Goal: Task Accomplishment & Management: Complete application form

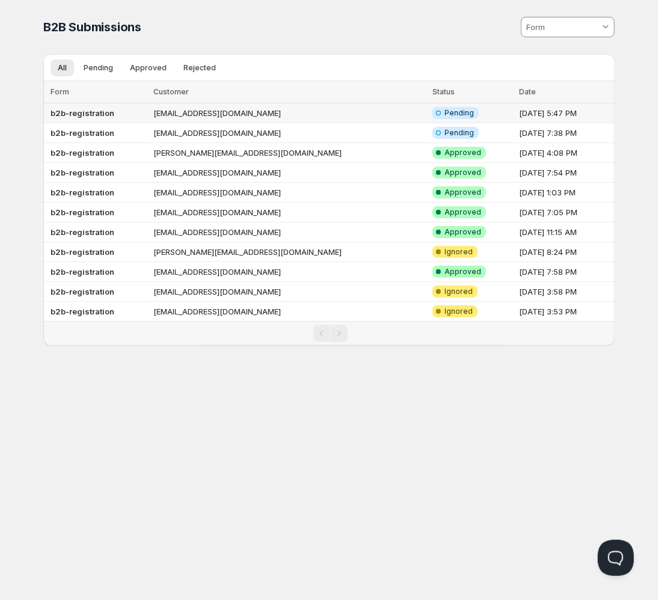
click at [70, 114] on b "b2b-registration" at bounding box center [83, 113] width 64 height 10
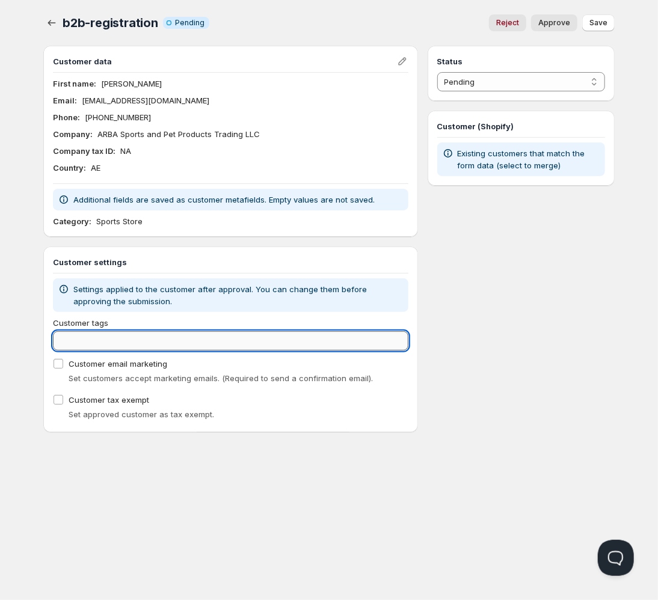
click at [254, 349] on input "Customer tags" at bounding box center [231, 340] width 356 height 19
type input "Diamond"
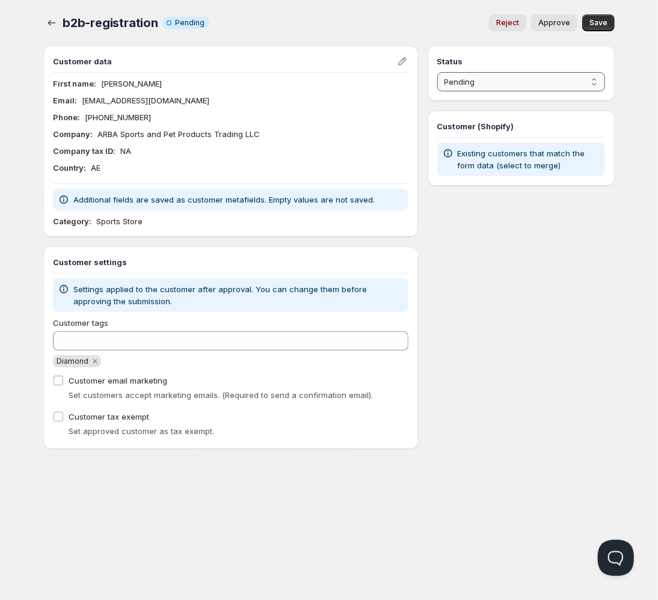
select select "1"
click option "Approved" at bounding box center [0, 0] width 0 height 0
click at [602, 25] on span "Save" at bounding box center [599, 23] width 18 height 10
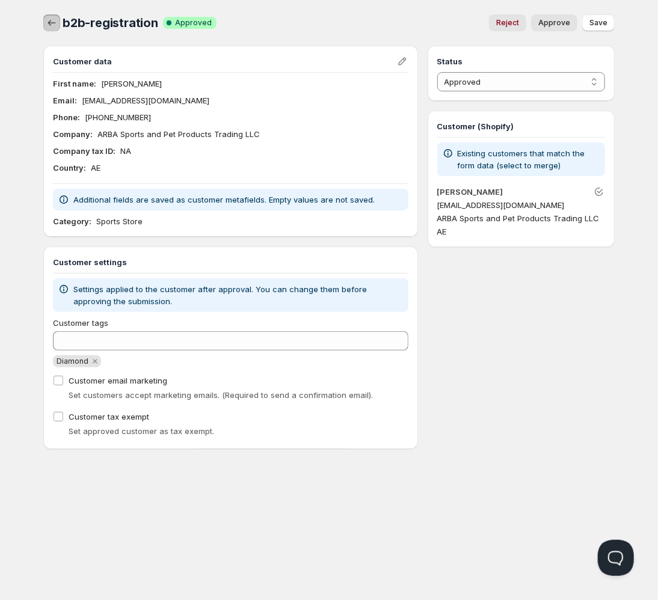
click at [54, 23] on icon "button" at bounding box center [52, 23] width 12 height 12
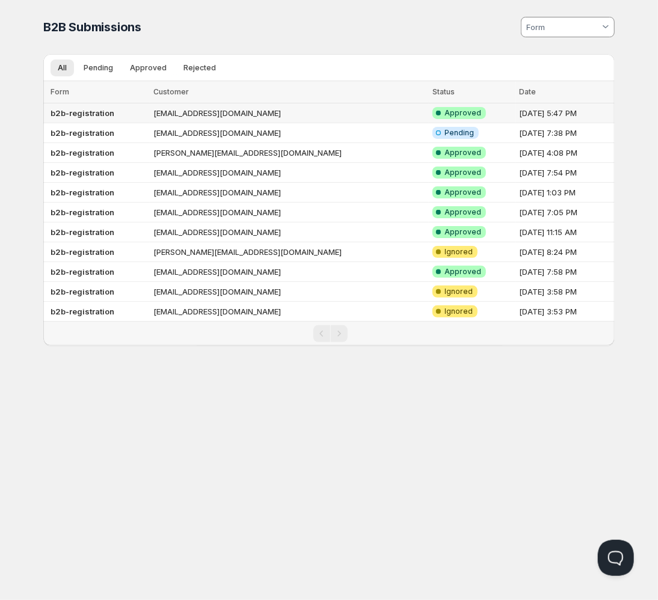
click at [191, 116] on td "[EMAIL_ADDRESS][DOMAIN_NAME]" at bounding box center [289, 113] width 279 height 20
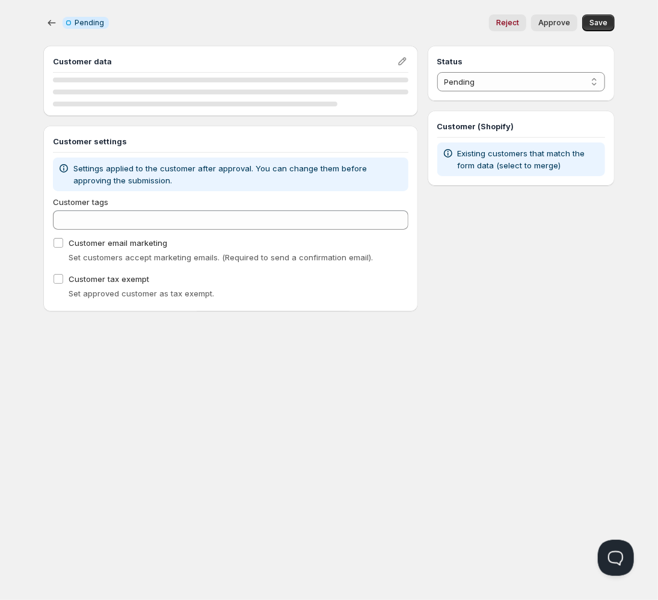
click at [191, 116] on div "Customer data" at bounding box center [230, 81] width 375 height 70
select select "1"
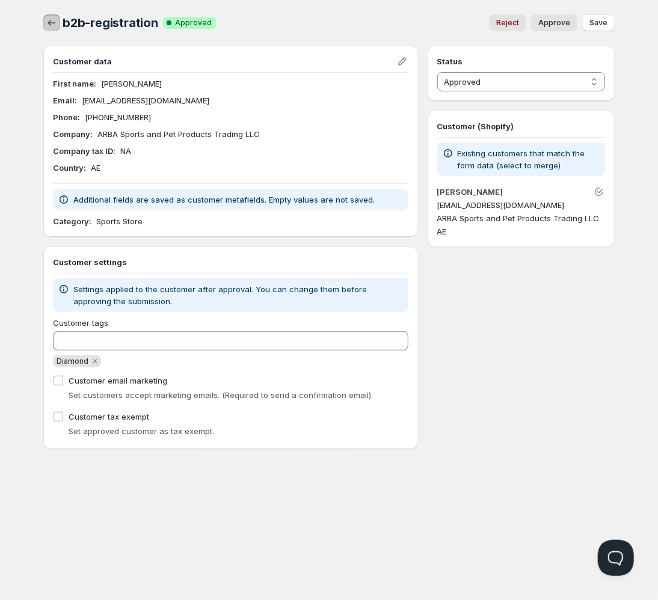
click at [51, 28] on icon "button" at bounding box center [52, 23] width 12 height 12
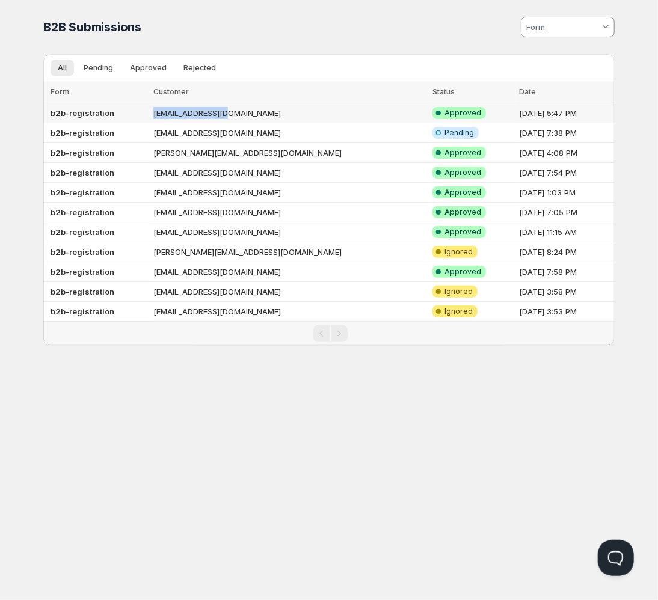
drag, startPoint x: 248, startPoint y: 116, endPoint x: 135, endPoint y: 120, distance: 113.2
click at [135, 120] on tr "b2b-registration [EMAIL_ADDRESS][DOMAIN_NAME] Success Complete Approved [DATE] …" at bounding box center [328, 113] width 571 height 20
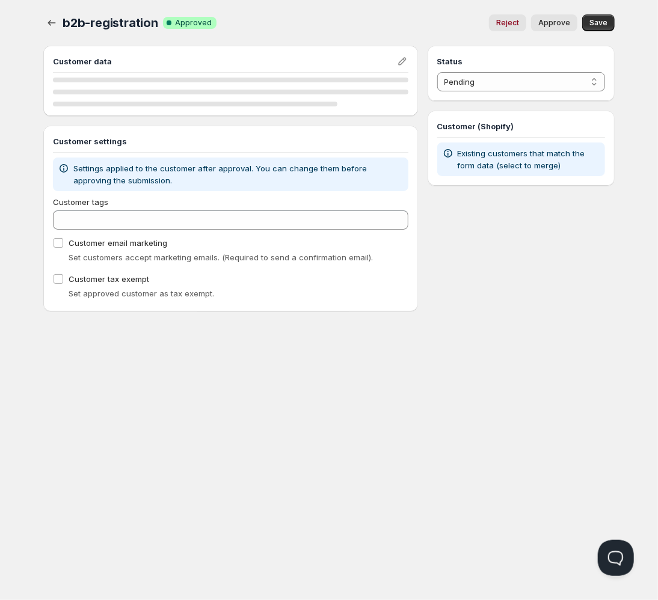
select select "1"
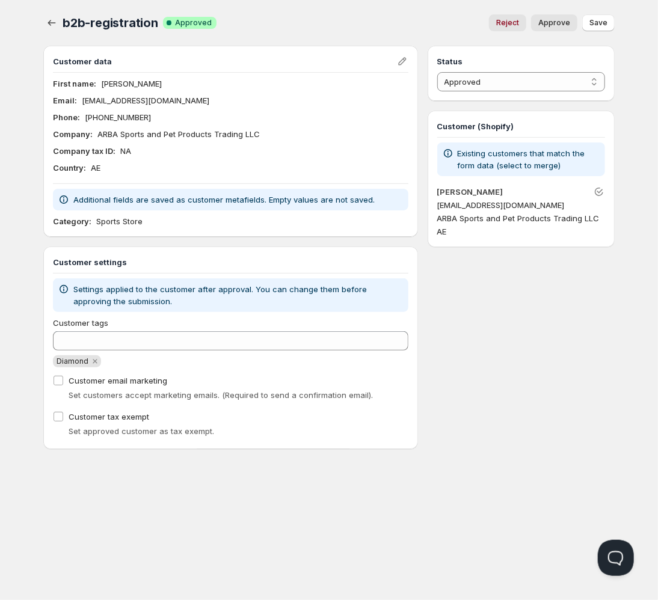
click at [119, 102] on p "[EMAIL_ADDRESS][DOMAIN_NAME]" at bounding box center [146, 100] width 128 height 12
click at [57, 24] on icon "button" at bounding box center [52, 23] width 12 height 12
